Goal: Task Accomplishment & Management: Complete application form

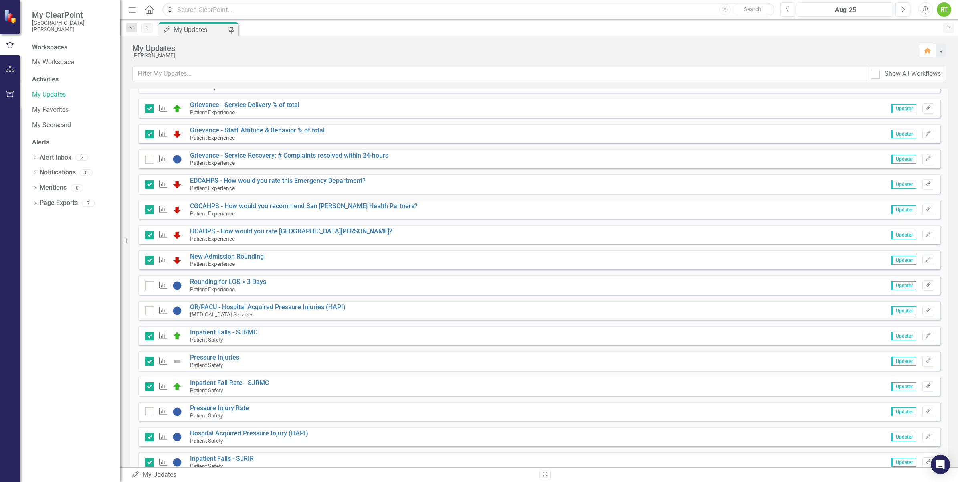
scroll to position [251, 0]
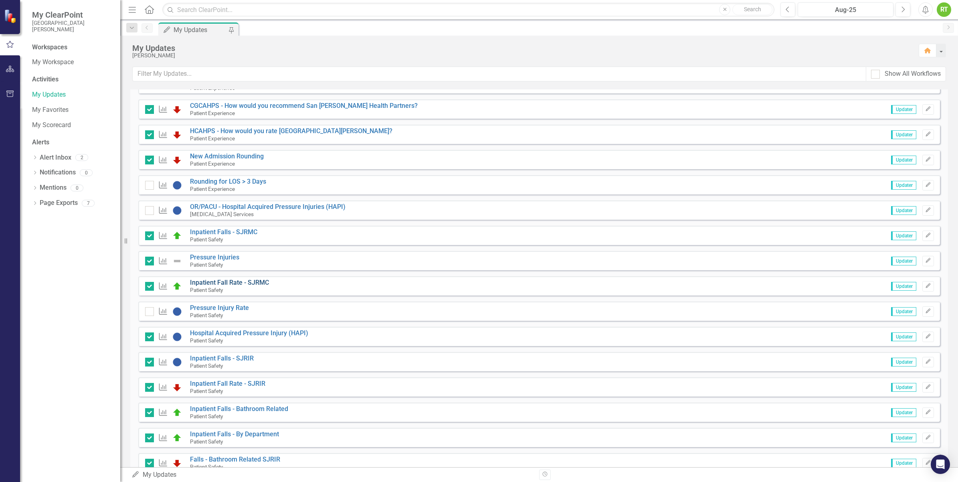
click at [257, 281] on link "Inpatient Fall Rate - SJRMC" at bounding box center [229, 283] width 79 height 8
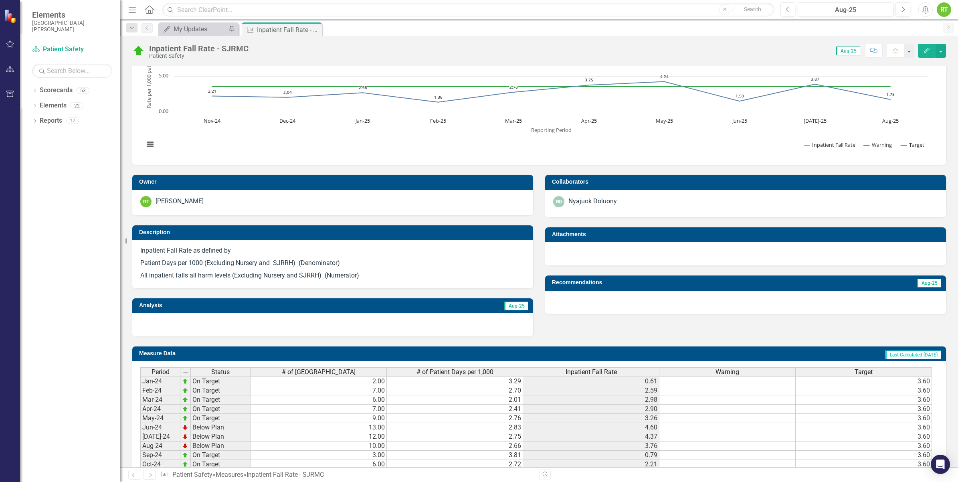
scroll to position [207, 0]
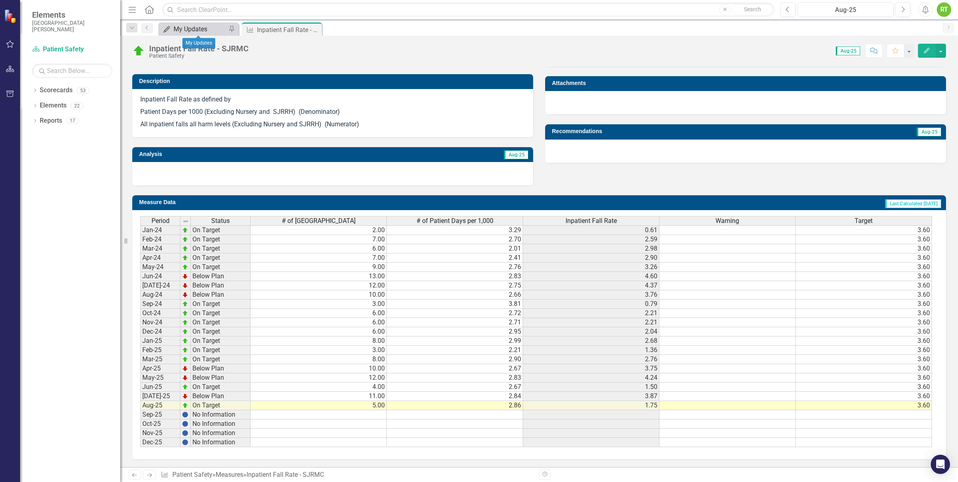
click at [183, 24] on div "My Updates" at bounding box center [200, 29] width 53 height 10
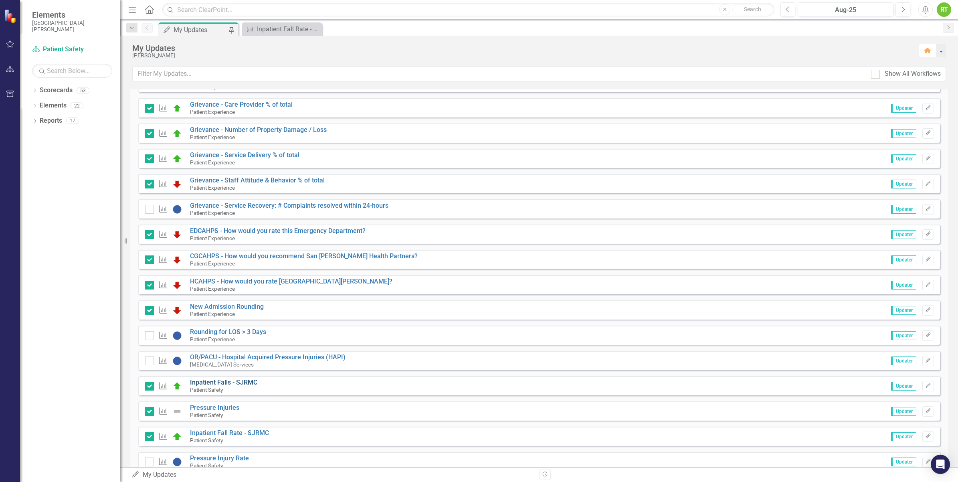
scroll to position [150, 0]
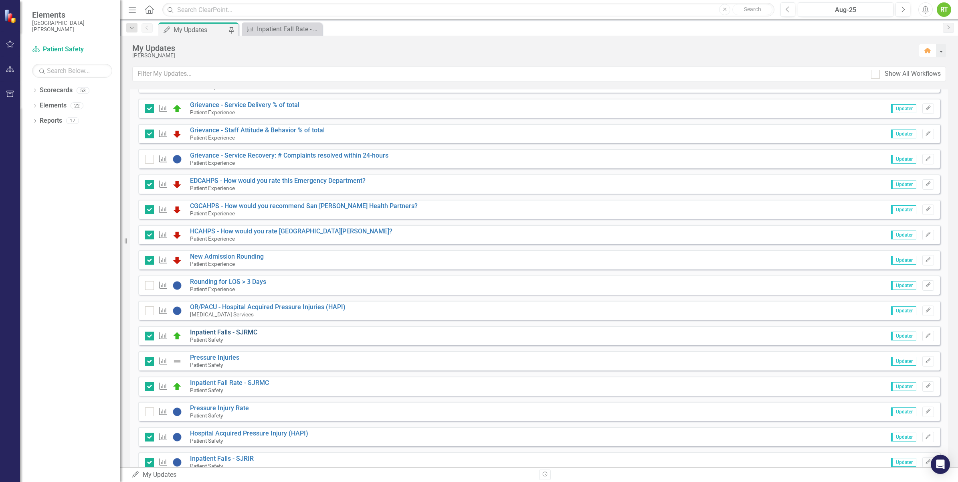
click at [224, 329] on link "Inpatient Falls - SJRMC" at bounding box center [223, 332] width 67 height 8
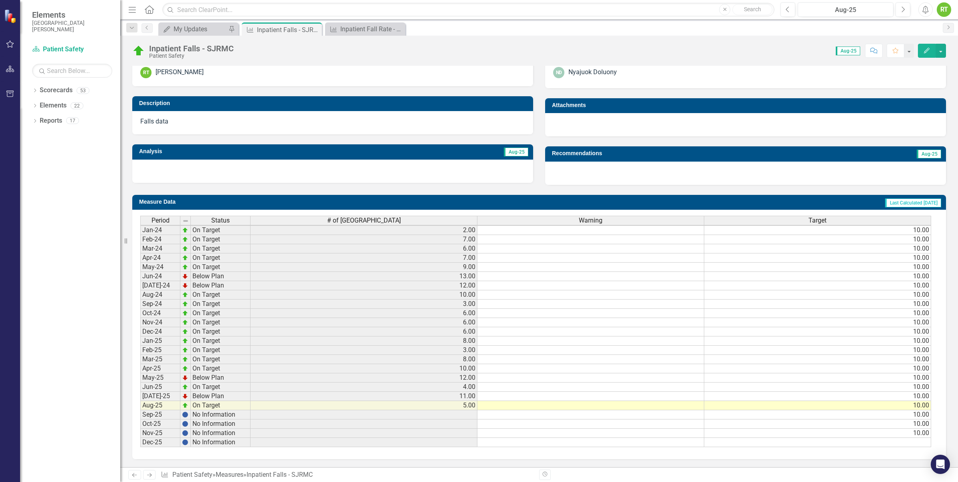
scroll to position [2, 0]
click at [197, 37] on div "Inpatient Falls - SJRMC Patient Safety Score: N/A Aug-25 Completed Comment Favo…" at bounding box center [539, 48] width 838 height 24
click at [197, 24] on div "My Updates" at bounding box center [200, 29] width 53 height 10
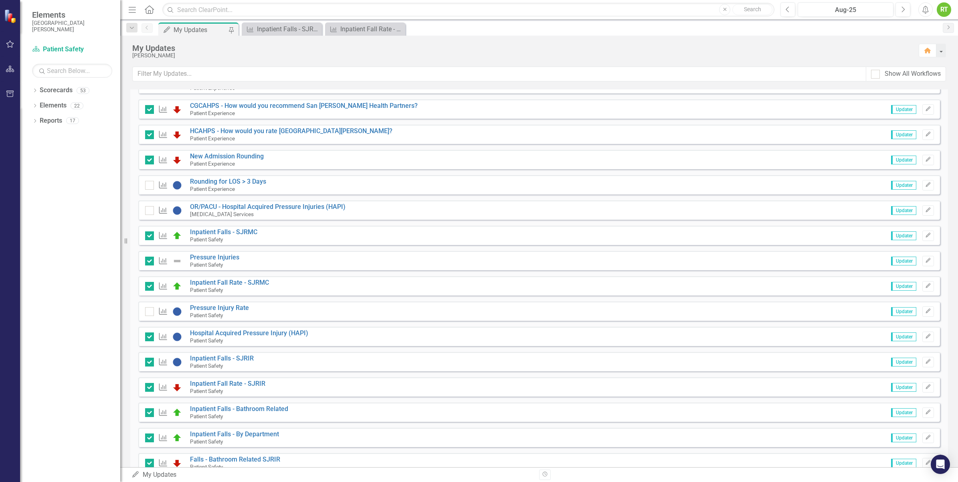
scroll to position [301, 0]
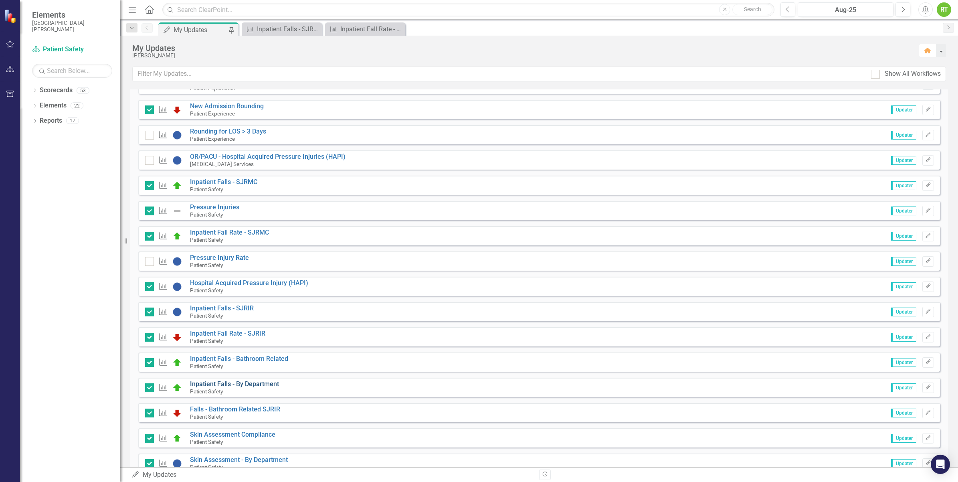
click at [225, 383] on link "Inpatient Falls - By Department" at bounding box center [234, 384] width 89 height 8
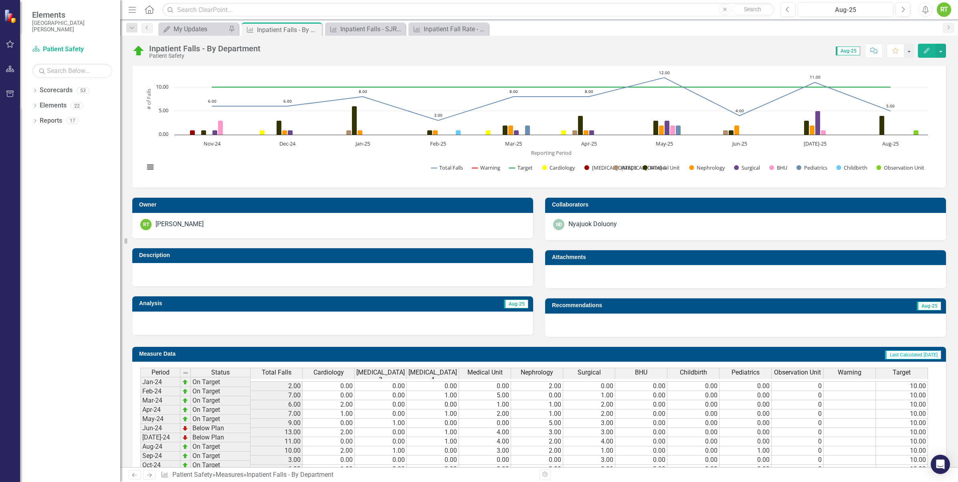
scroll to position [127, 0]
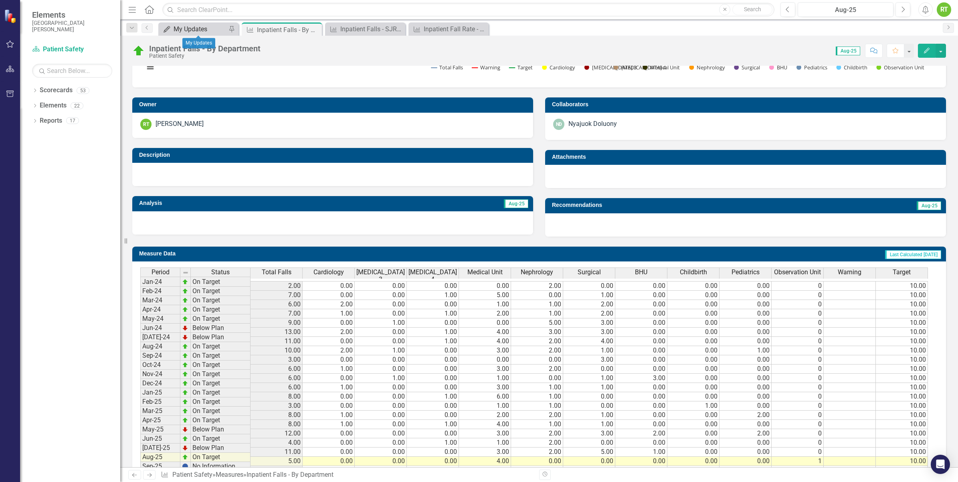
click at [198, 27] on div "My Updates" at bounding box center [200, 29] width 53 height 10
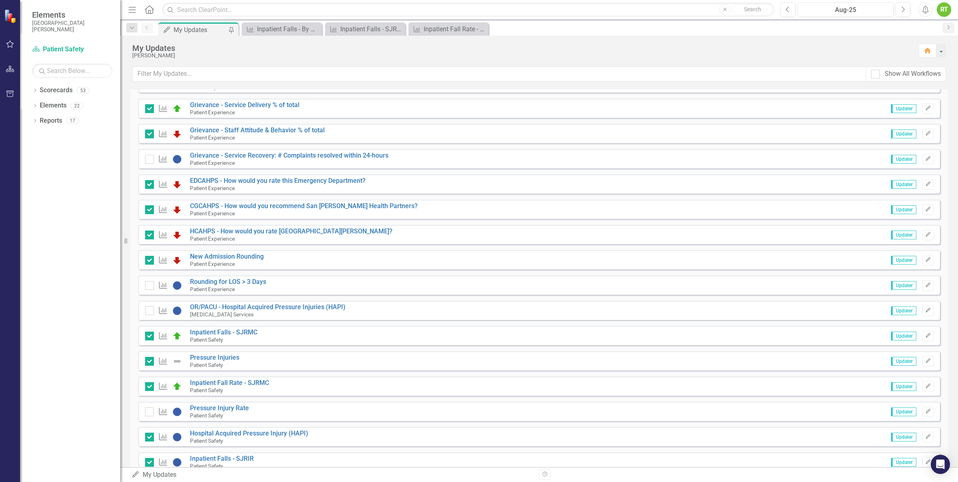
scroll to position [200, 0]
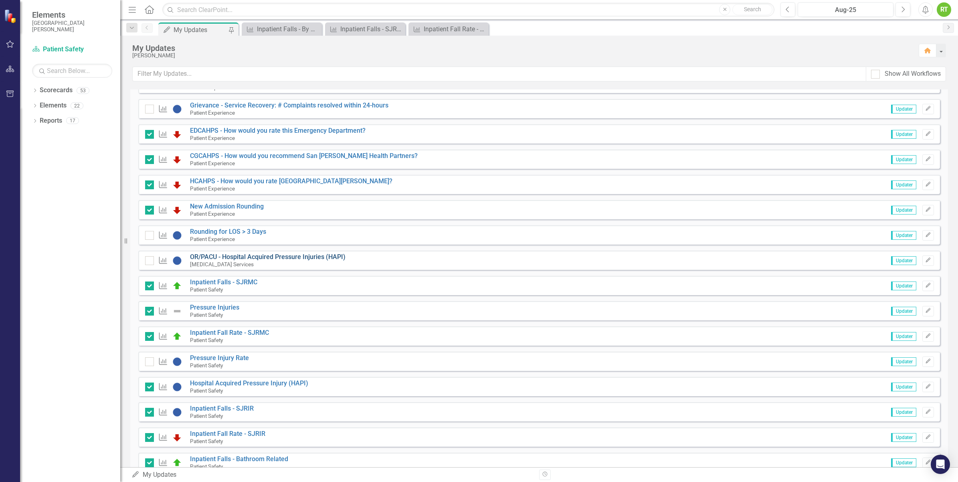
click at [242, 257] on link "OR/PACU - Hospital Acquired Pressure Injuries (HAPI)" at bounding box center [268, 257] width 156 height 8
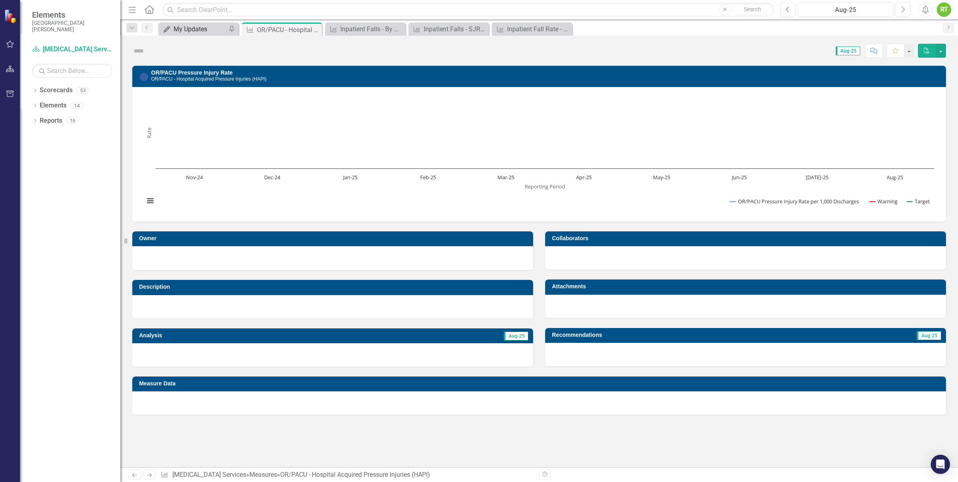
click at [191, 22] on div "Dropdown Search My Updates My Updates Pin Measure OR/PACU - Hospital Acquired P…" at bounding box center [539, 28] width 838 height 16
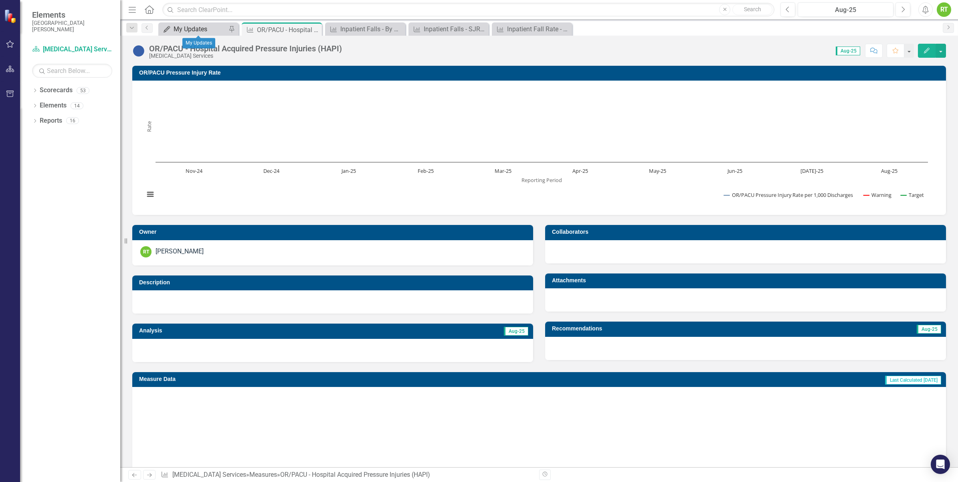
click at [191, 31] on div "My Updates" at bounding box center [200, 29] width 53 height 10
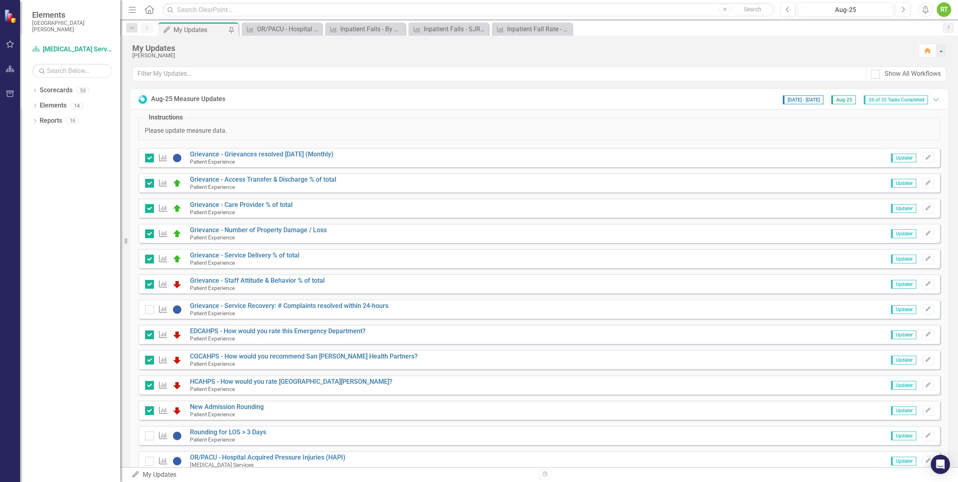
click at [193, 28] on div "My Updates" at bounding box center [200, 30] width 53 height 10
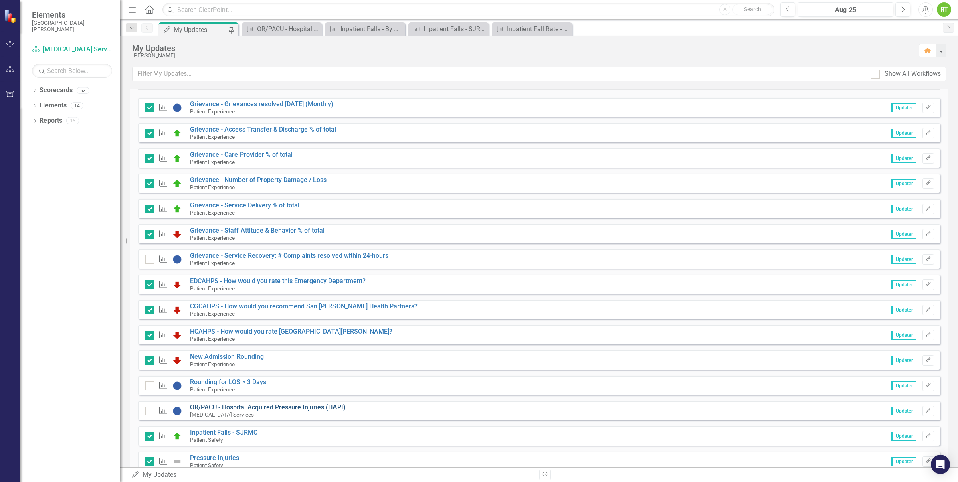
scroll to position [100, 0]
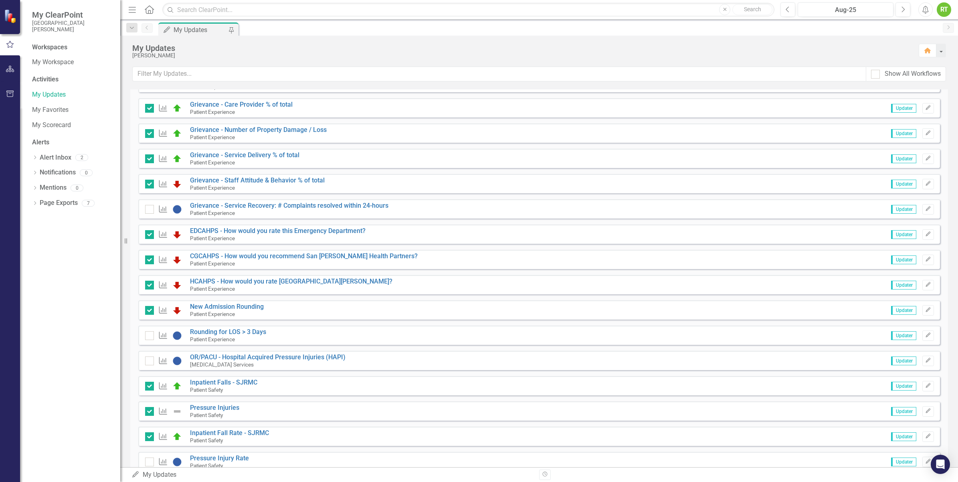
scroll to position [150, 0]
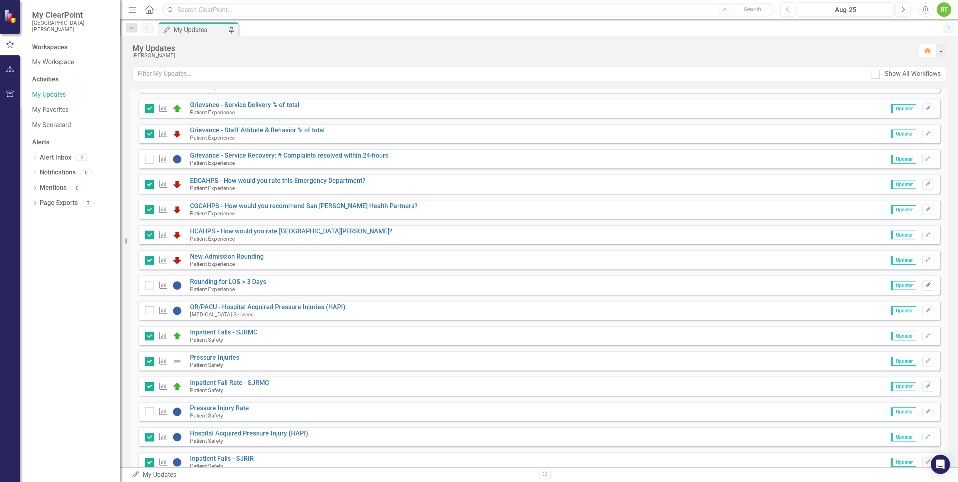
click at [925, 285] on icon "Edit" at bounding box center [928, 285] width 6 height 5
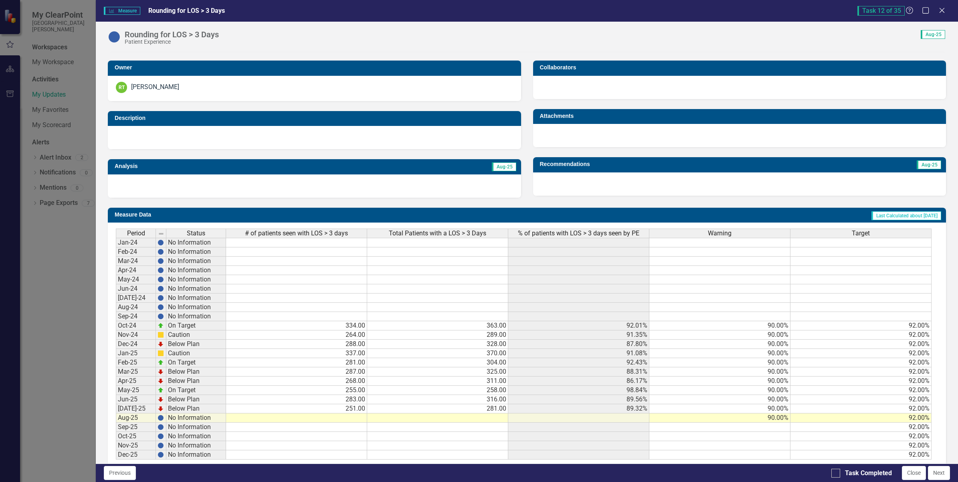
click at [347, 422] on td at bounding box center [296, 417] width 141 height 9
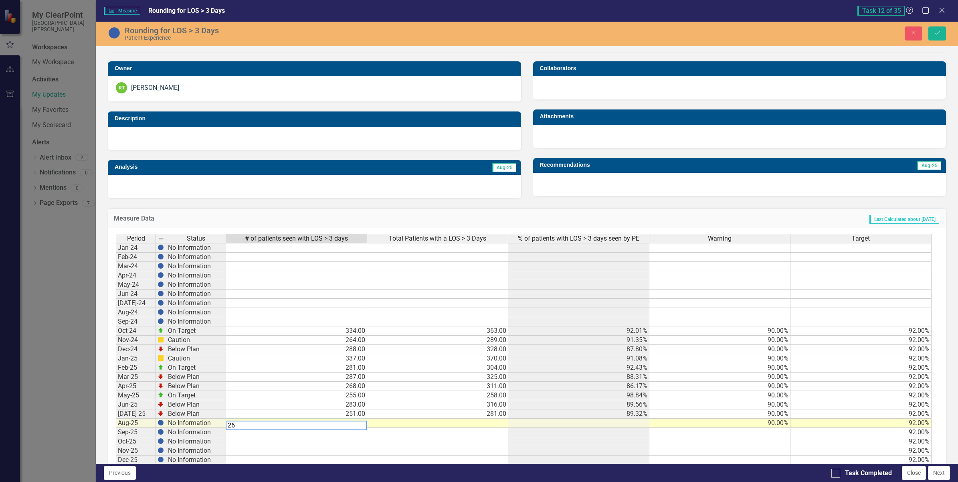
type textarea "267"
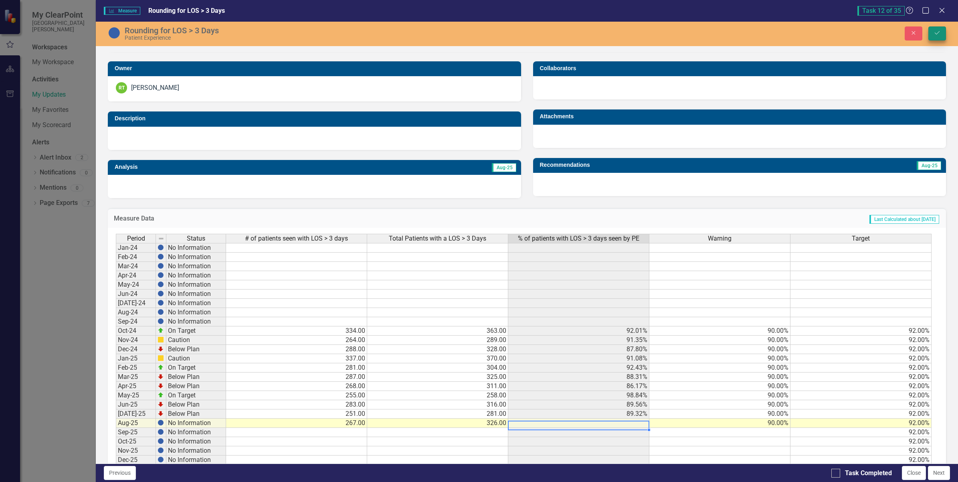
type textarea "326"
click at [937, 32] on icon "Save" at bounding box center [937, 33] width 7 height 6
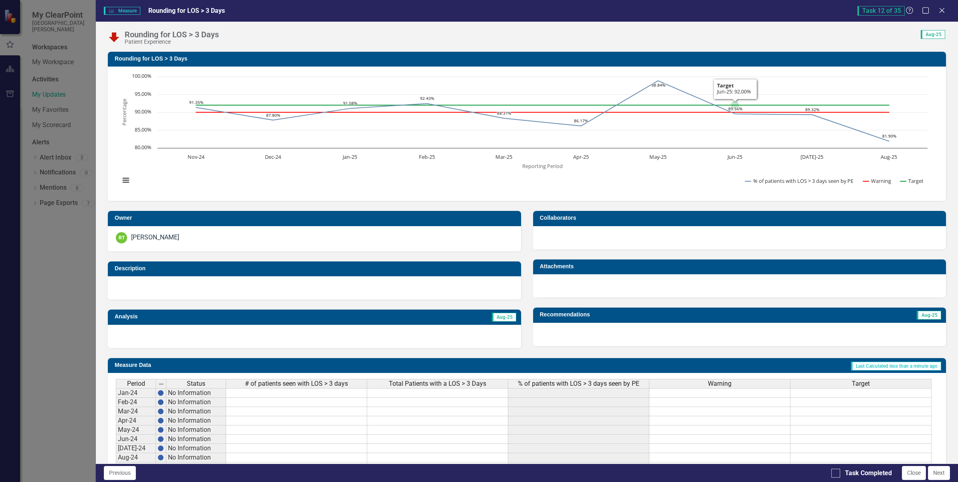
scroll to position [50, 0]
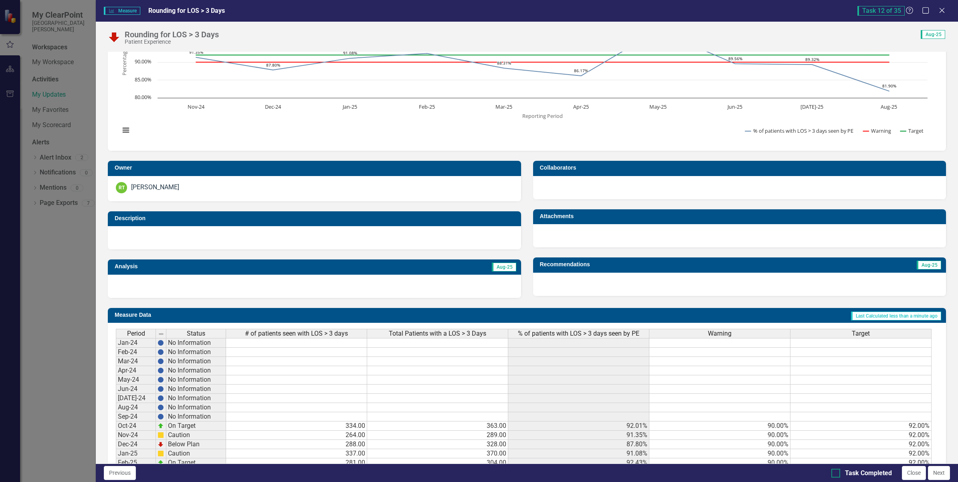
click at [831, 473] on input "Task Completed" at bounding box center [833, 471] width 5 height 5
checkbox input "true"
click at [941, 471] on button "Next" at bounding box center [939, 473] width 22 height 14
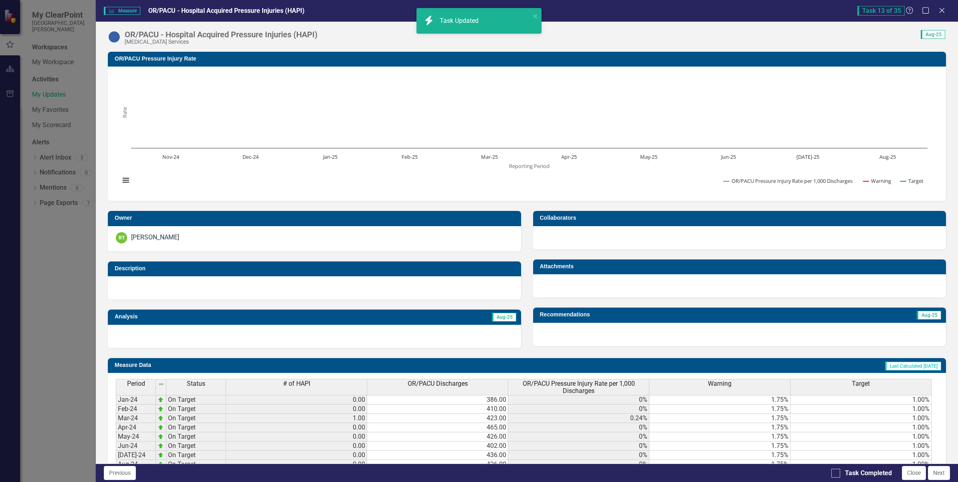
checkbox input "true"
click at [943, 10] on icon "Close" at bounding box center [942, 10] width 10 height 8
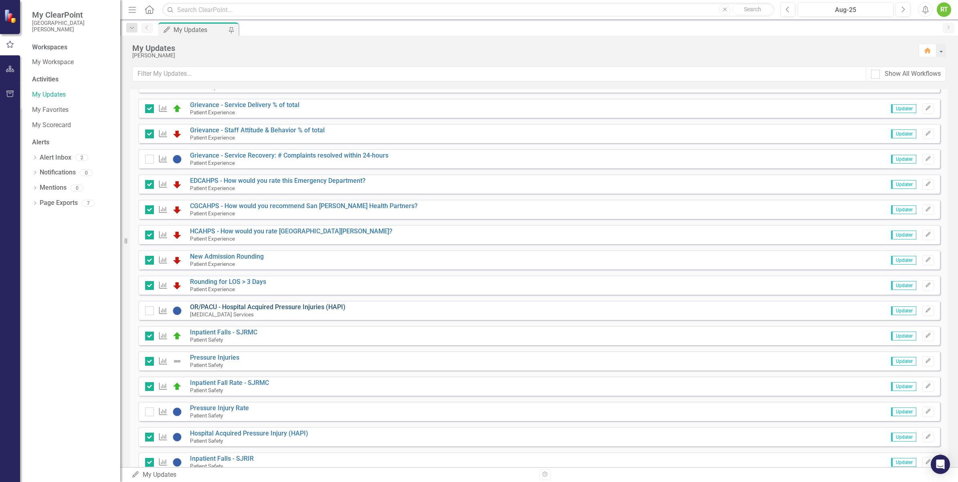
click at [267, 305] on link "OR/PACU - Hospital Acquired Pressure Injuries (HAPI)" at bounding box center [268, 307] width 156 height 8
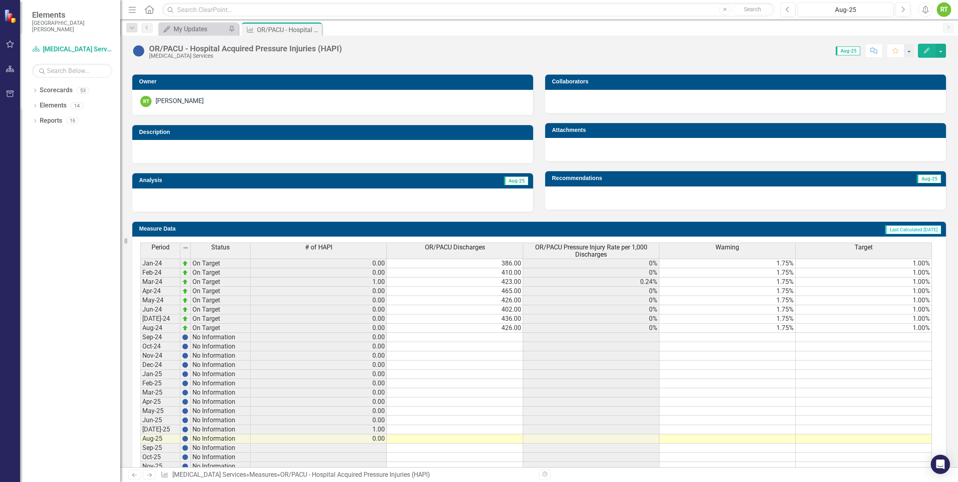
scroll to position [189, 0]
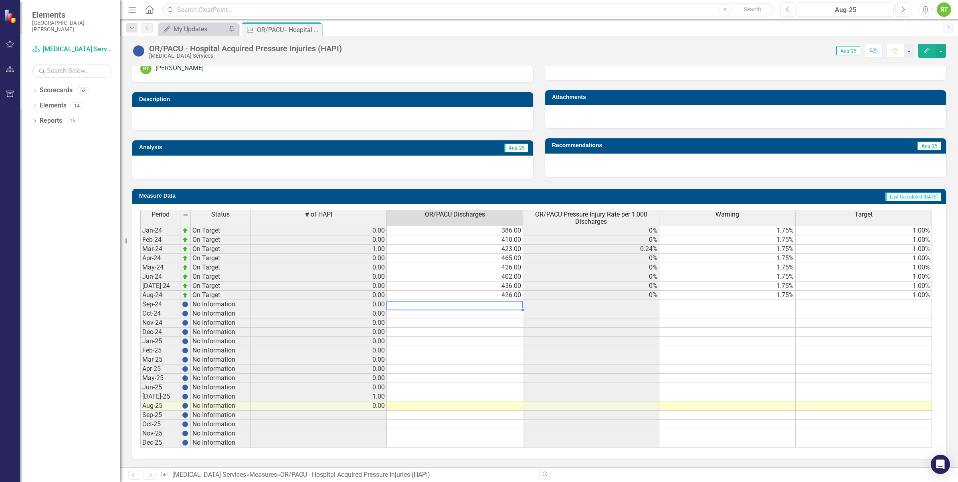
click at [505, 300] on td at bounding box center [455, 304] width 136 height 9
